Goal: Information Seeking & Learning: Understand process/instructions

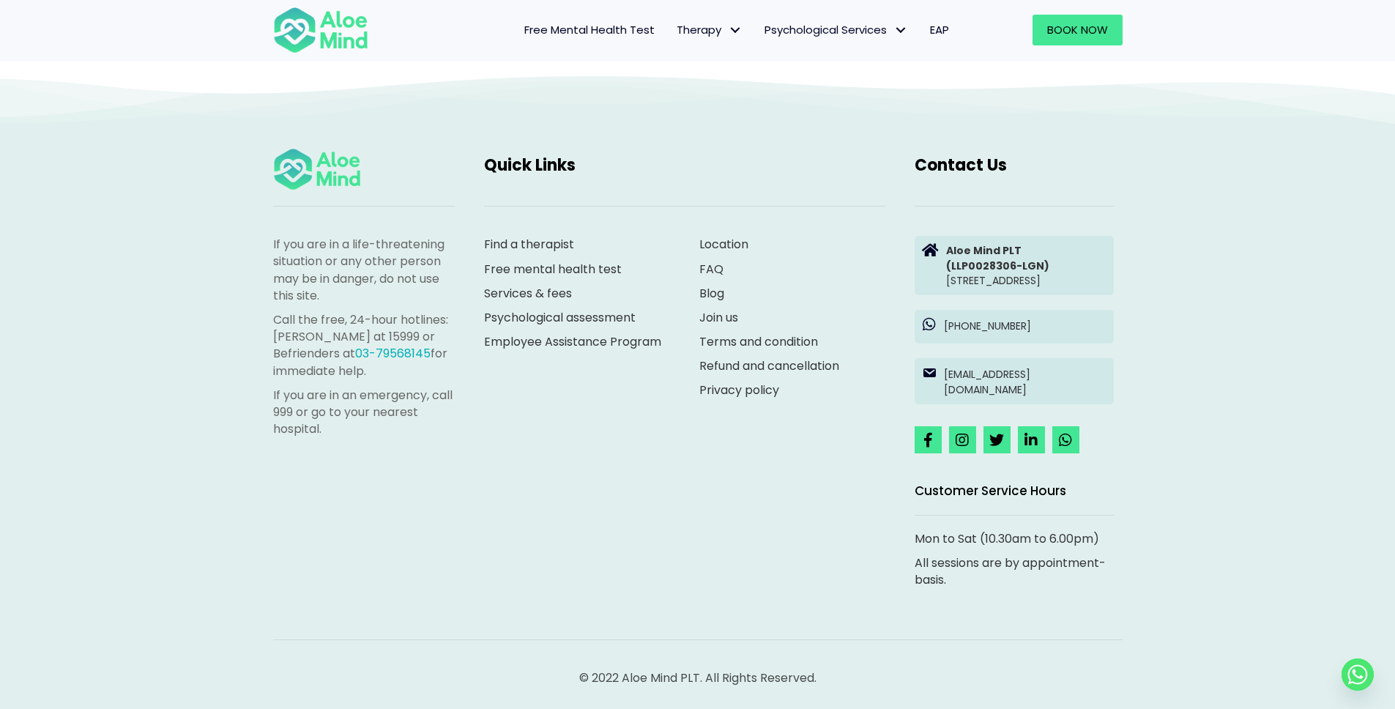
scroll to position [5079, 0]
